Goal: Task Accomplishment & Management: Manage account settings

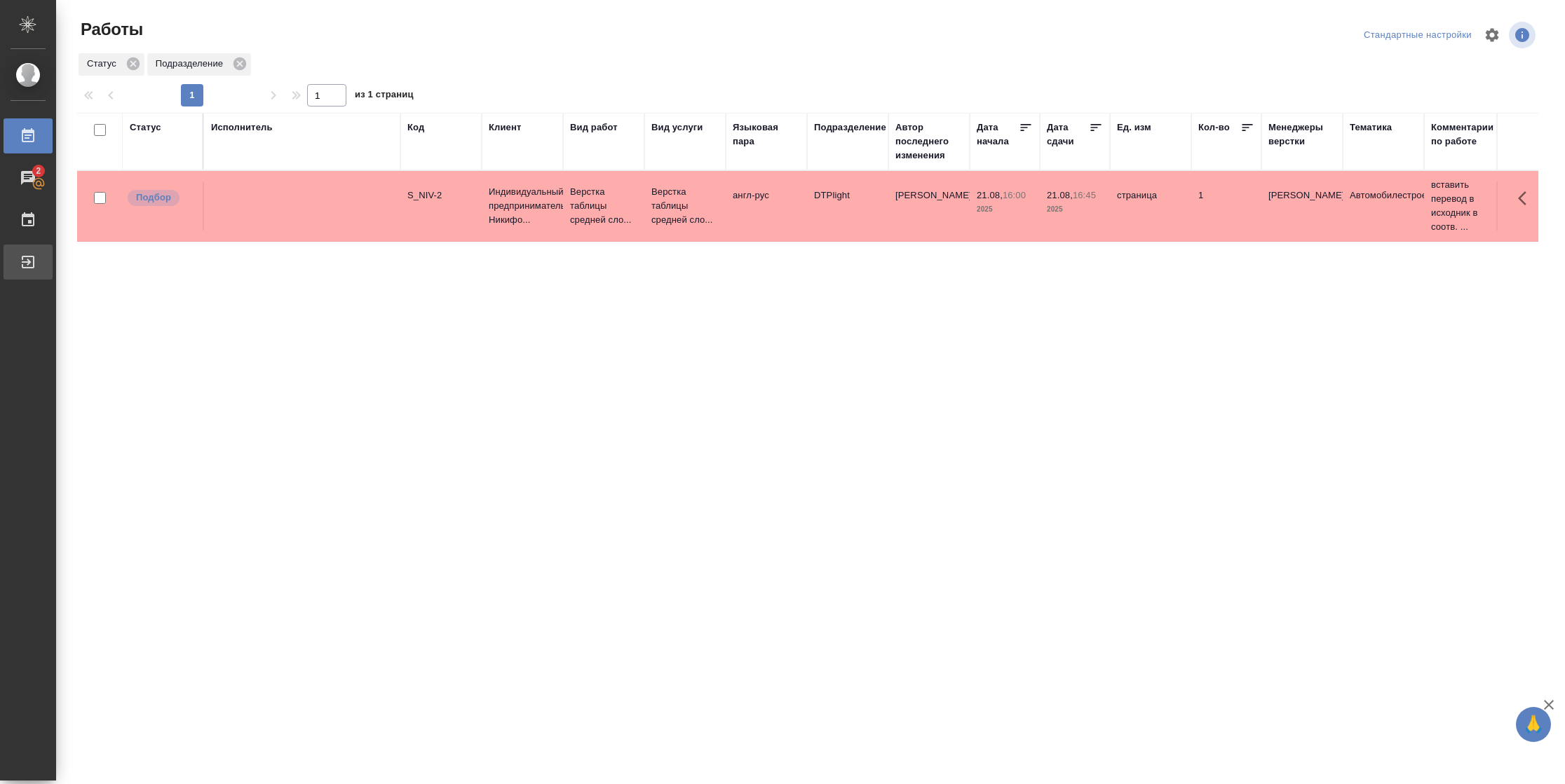
click at [28, 259] on div "Выйти" at bounding box center [11, 261] width 36 height 21
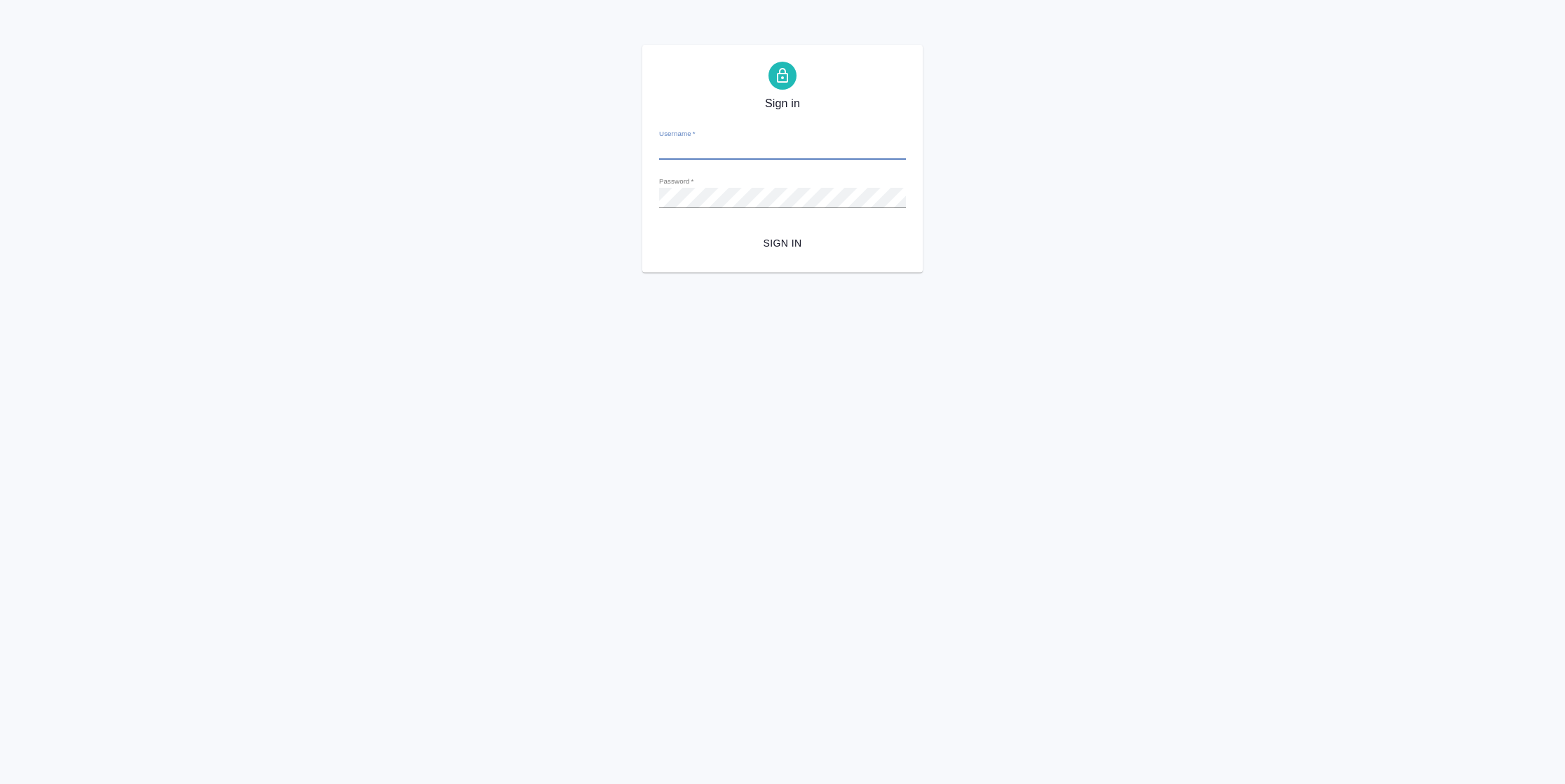
type input "n.vasilyeva@awatera.com"
click at [806, 236] on span "Sign in" at bounding box center [782, 244] width 224 height 18
